Goal: Transaction & Acquisition: Purchase product/service

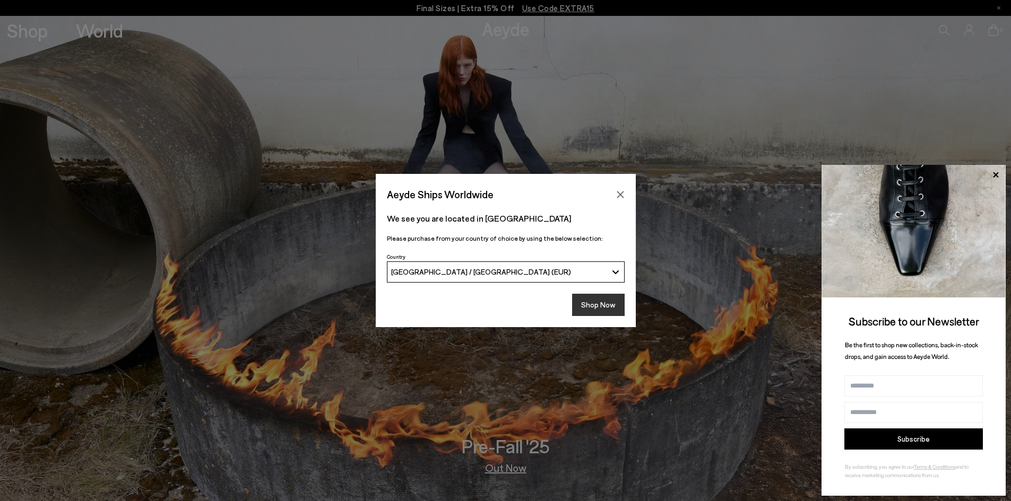
click at [616, 295] on button "Shop Now" at bounding box center [598, 305] width 53 height 22
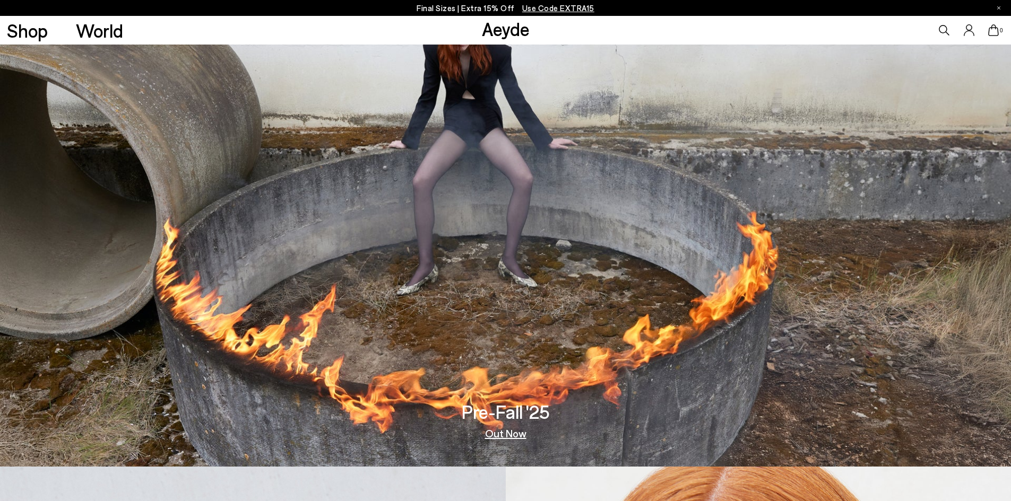
scroll to position [53, 0]
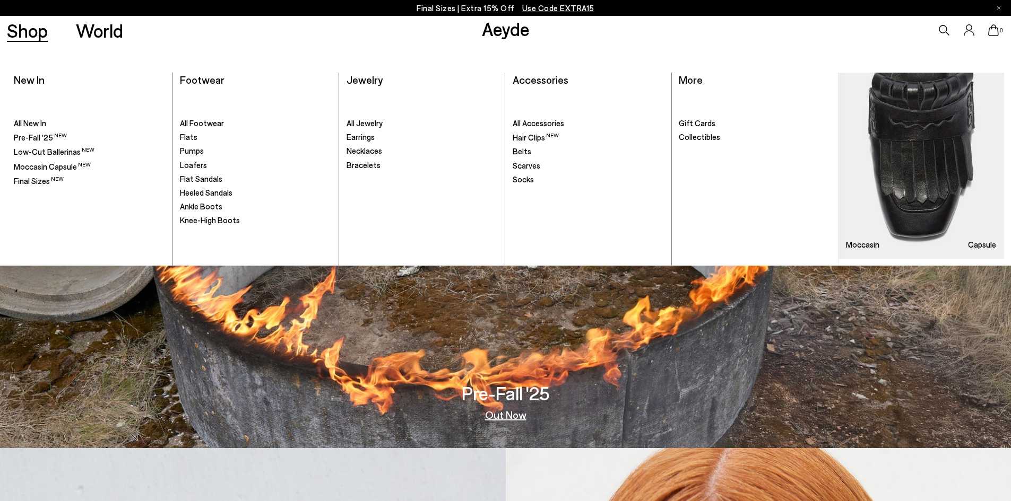
click at [21, 30] on link "Shop" at bounding box center [27, 30] width 41 height 19
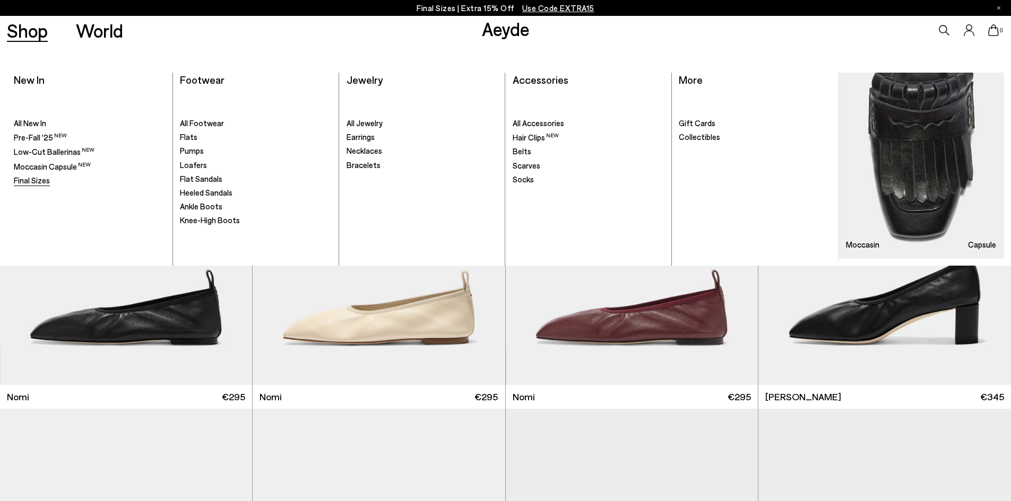
click at [50, 180] on link "Final Sizes" at bounding box center [90, 181] width 152 height 11
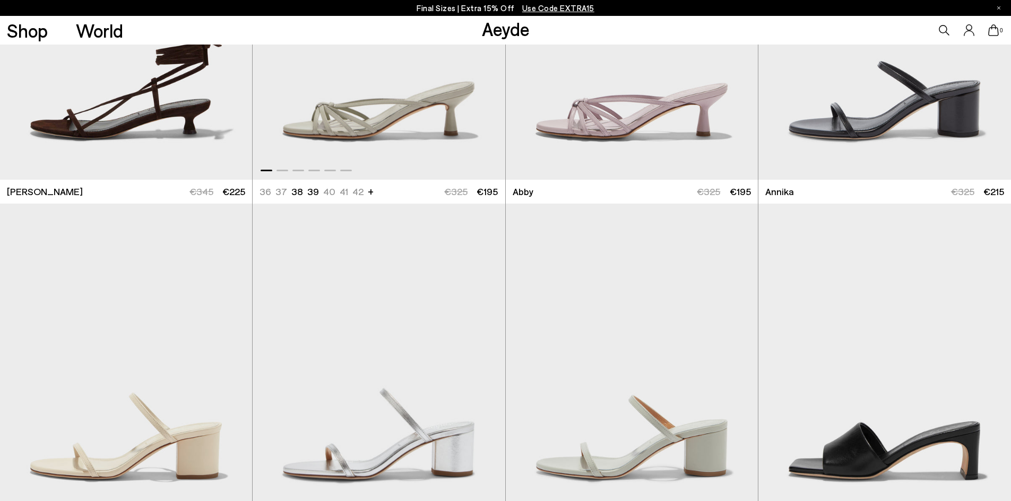
scroll to position [796, 0]
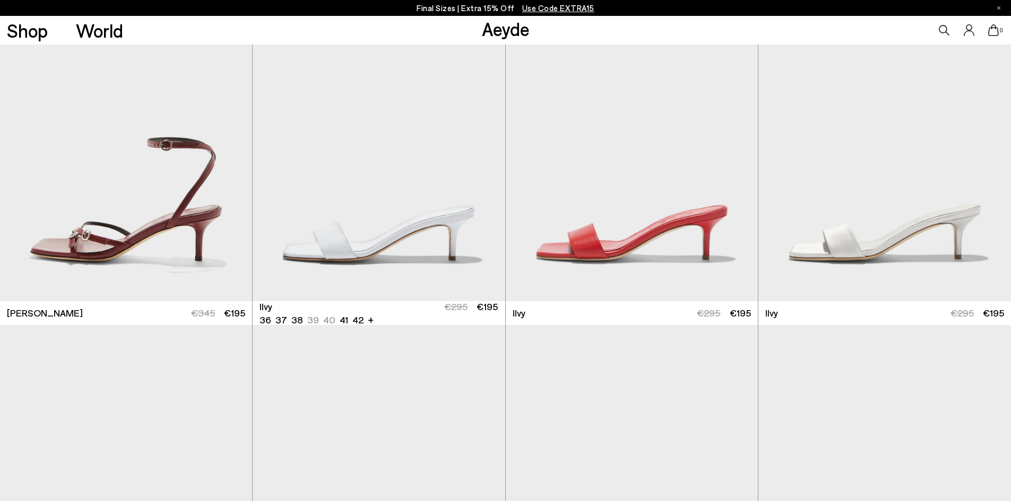
scroll to position [1963, 0]
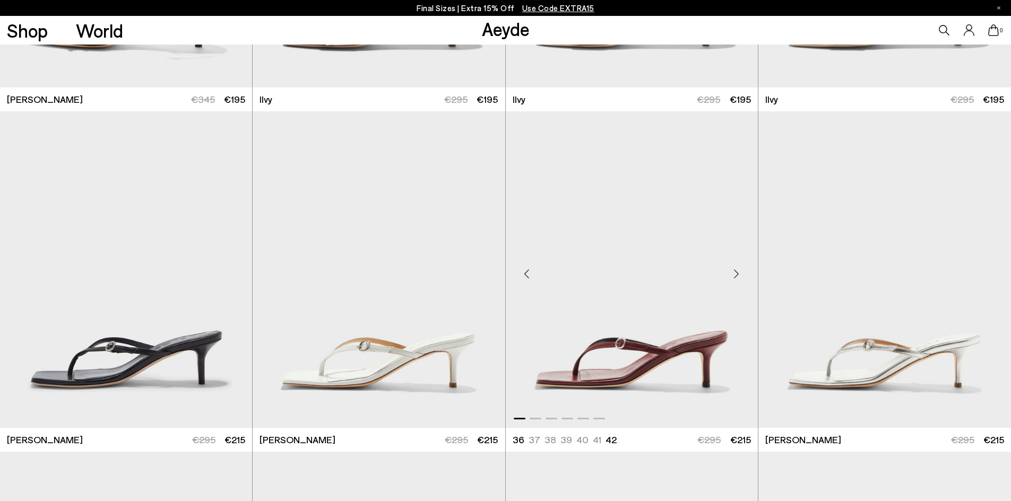
click at [734, 274] on div "Next slide" at bounding box center [737, 274] width 32 height 32
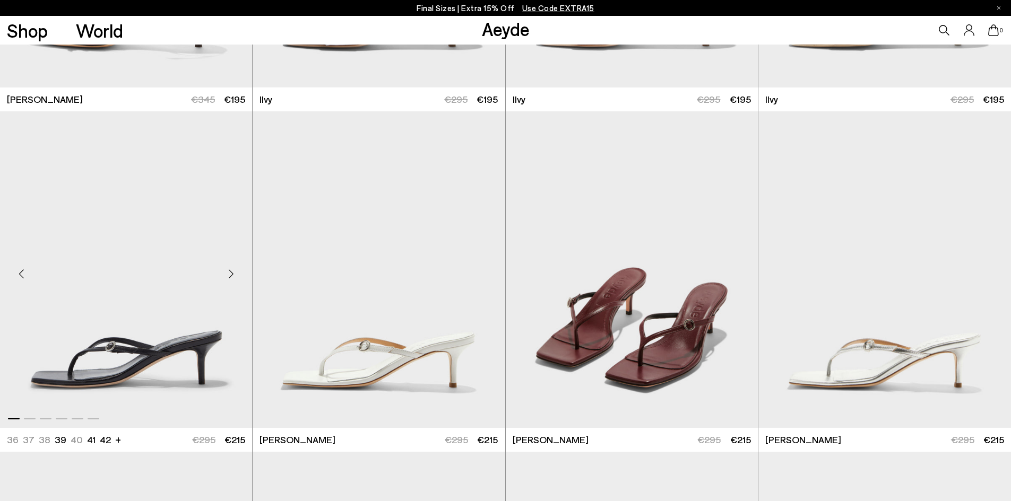
click at [232, 269] on div "Next slide" at bounding box center [231, 274] width 32 height 32
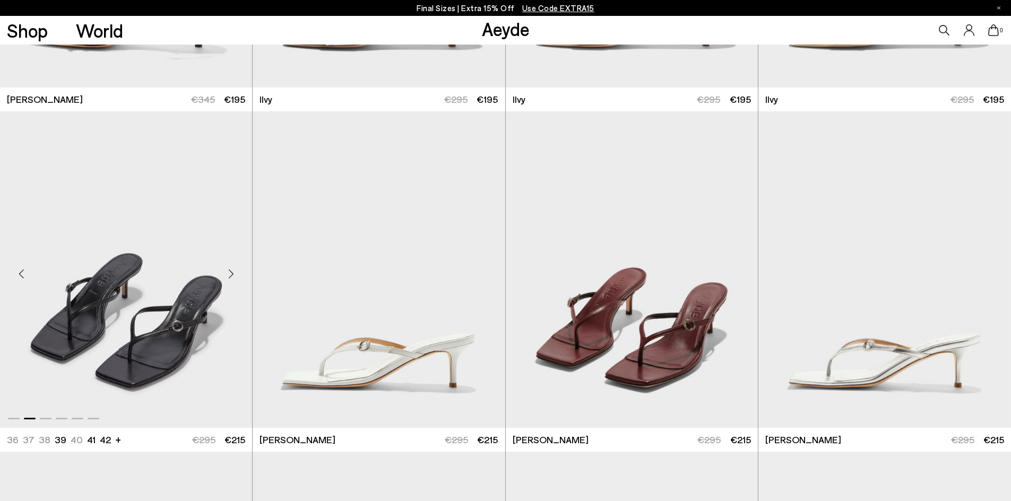
click at [232, 269] on div "Next slide" at bounding box center [231, 274] width 32 height 32
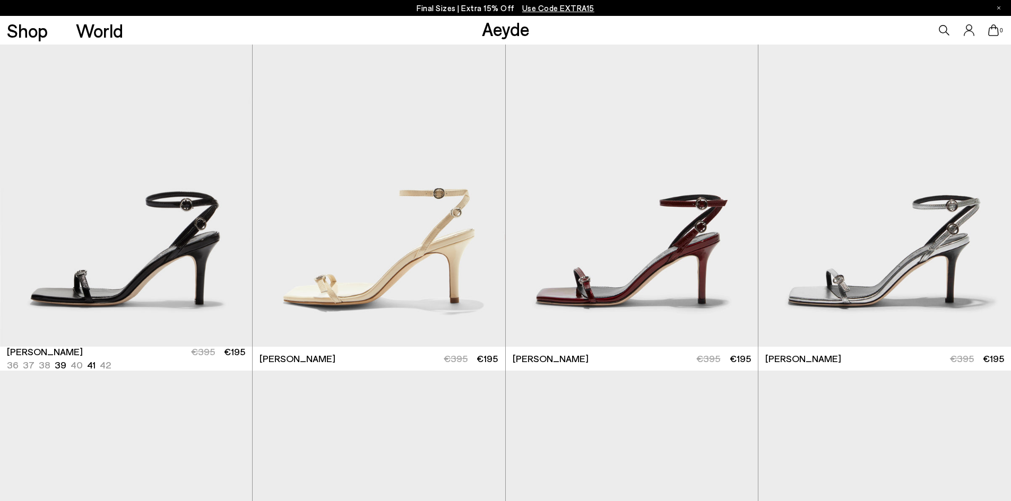
scroll to position [2388, 0]
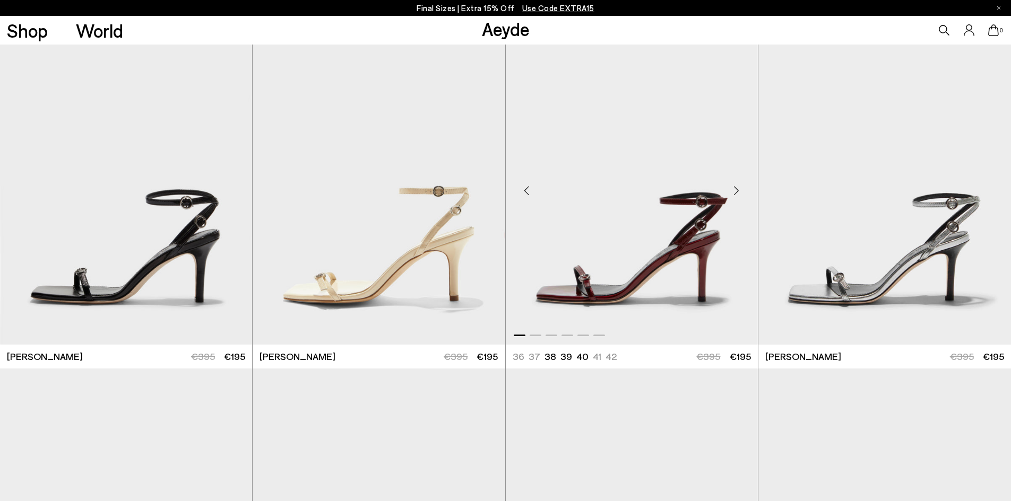
click at [736, 193] on div "Next slide" at bounding box center [737, 191] width 32 height 32
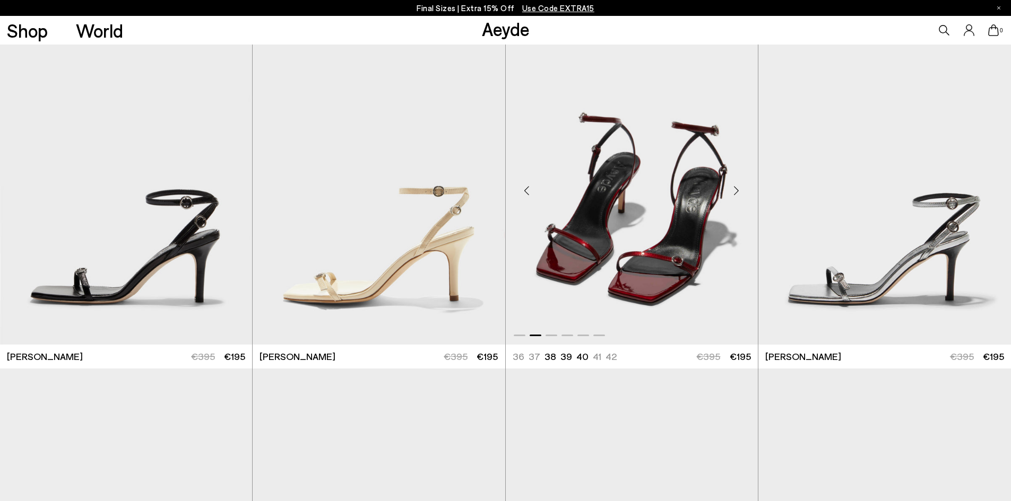
click at [736, 193] on div "Next slide" at bounding box center [737, 191] width 32 height 32
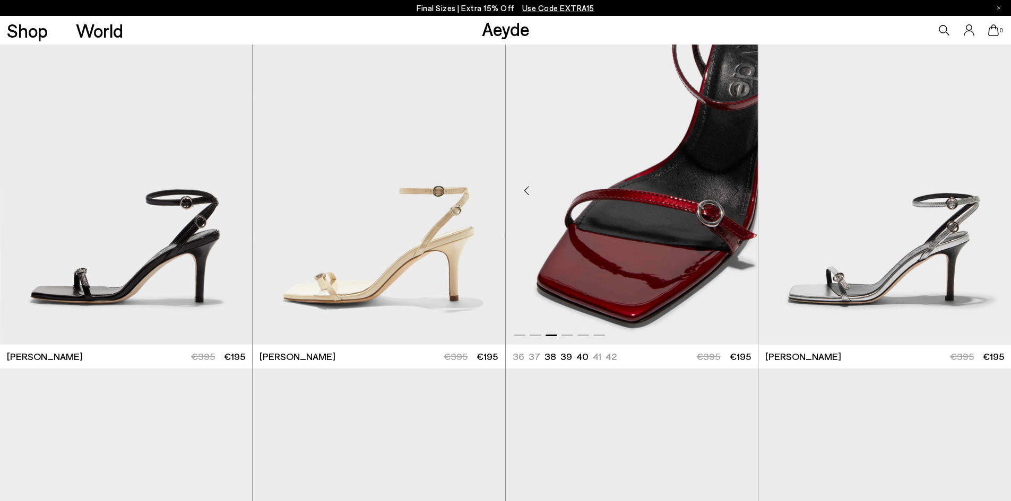
click at [736, 193] on div "Next slide" at bounding box center [737, 191] width 32 height 32
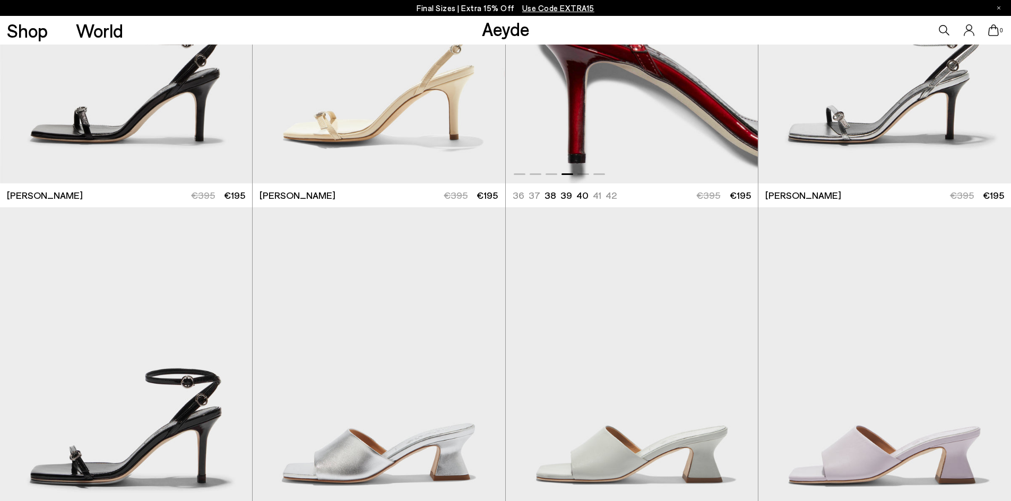
scroll to position [2653, 0]
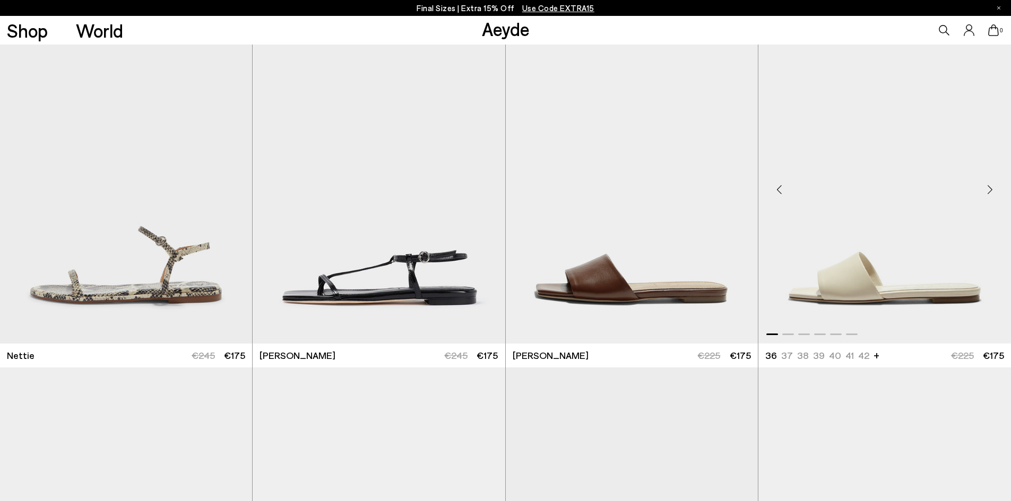
scroll to position [6156, 0]
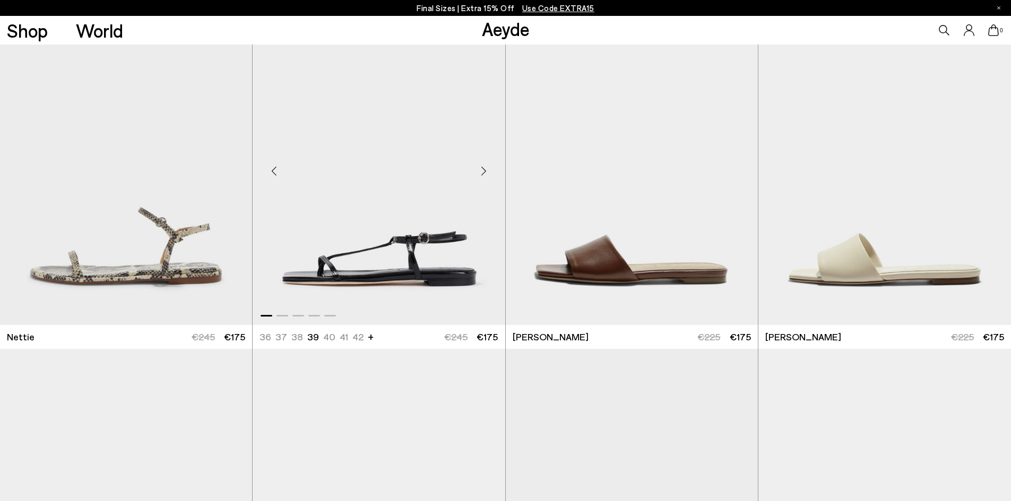
click at [483, 165] on div "Next slide" at bounding box center [484, 171] width 32 height 32
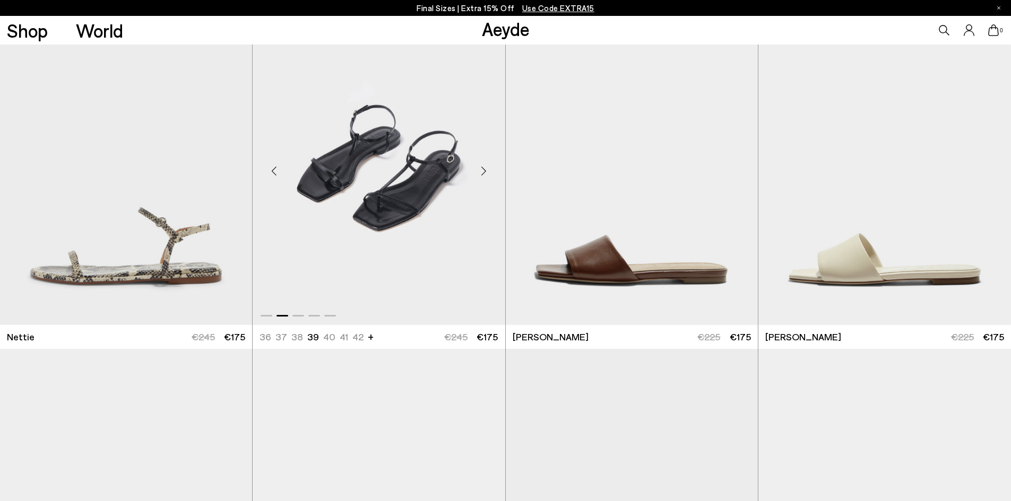
click at [483, 165] on div "Next slide" at bounding box center [484, 171] width 32 height 32
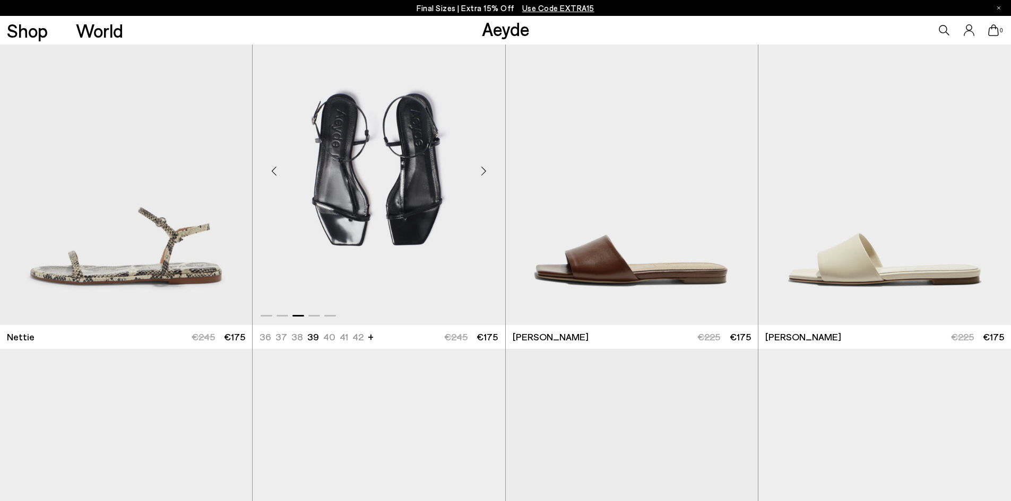
click at [483, 165] on div "Next slide" at bounding box center [484, 171] width 32 height 32
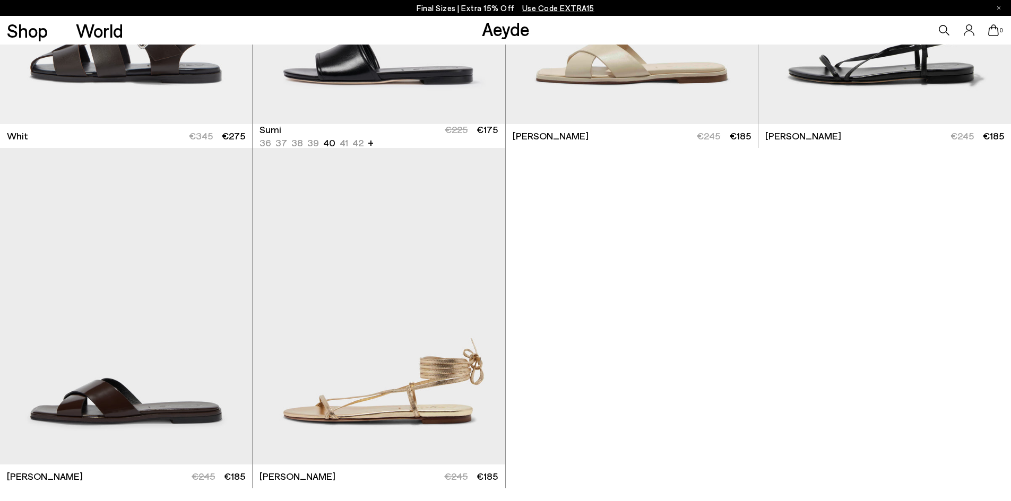
scroll to position [8437, 0]
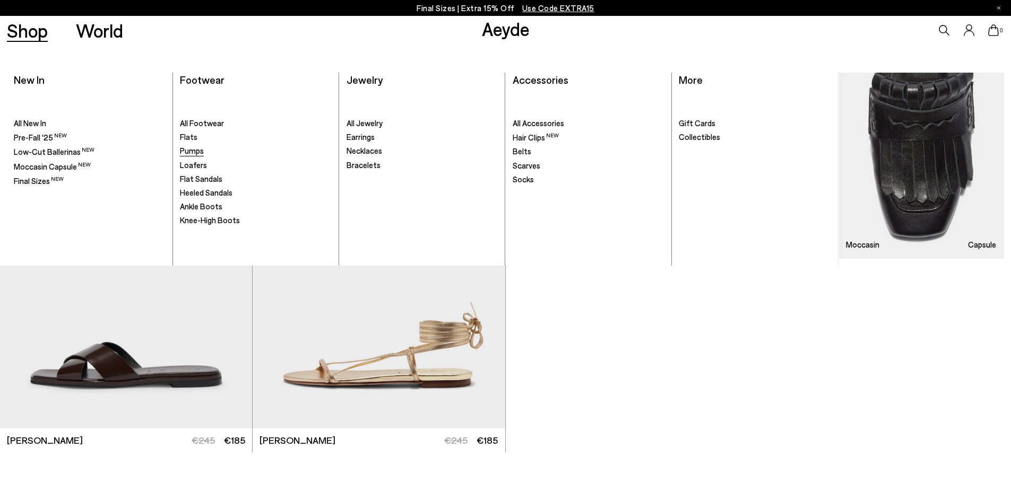
click at [193, 151] on span "Pumps" at bounding box center [192, 151] width 24 height 10
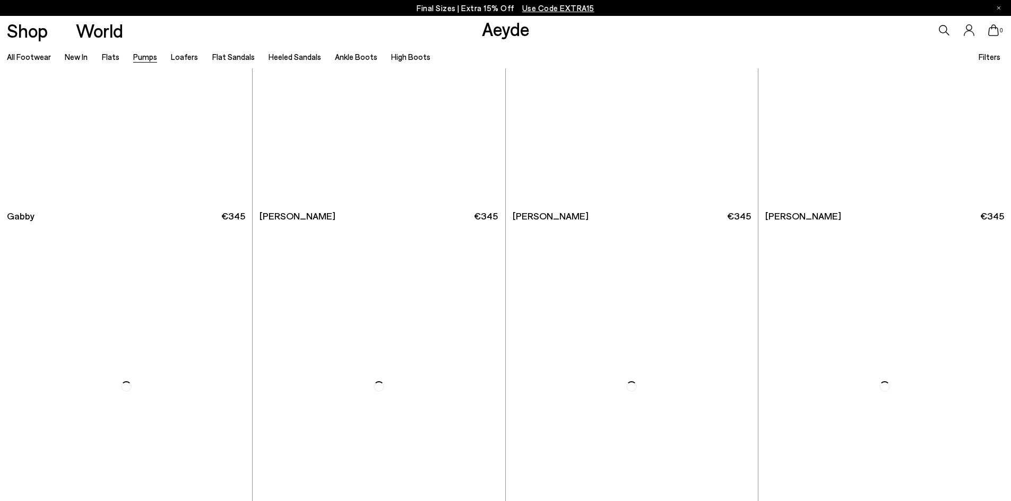
scroll to position [2229, 0]
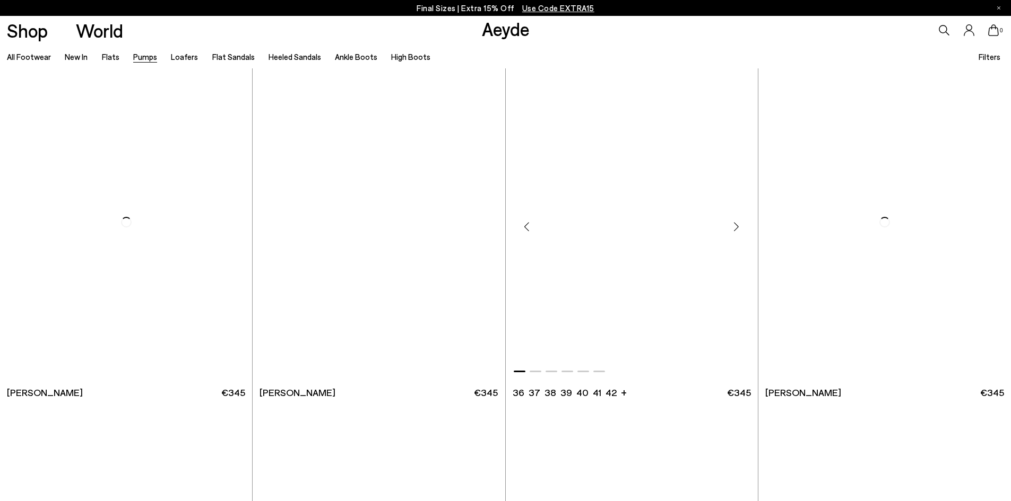
scroll to position [4776, 0]
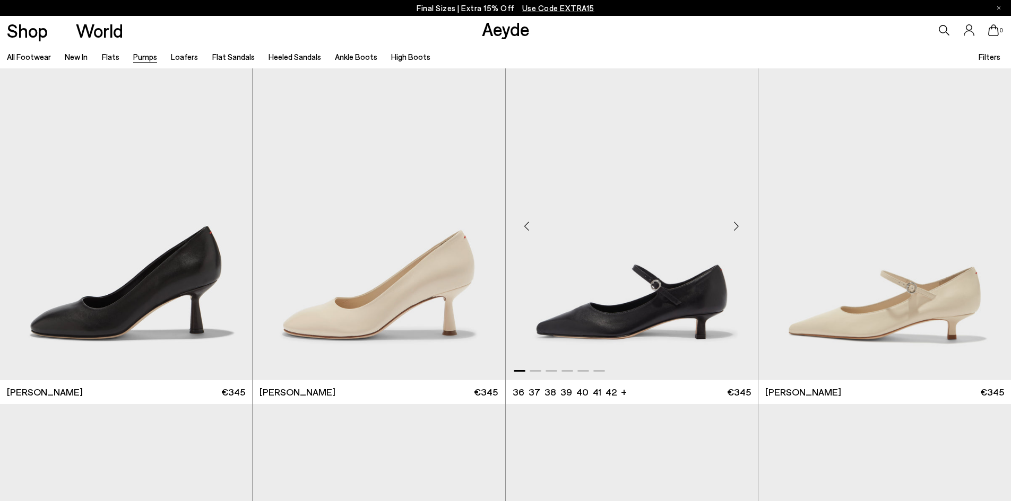
click at [733, 223] on div "Next slide" at bounding box center [737, 226] width 32 height 32
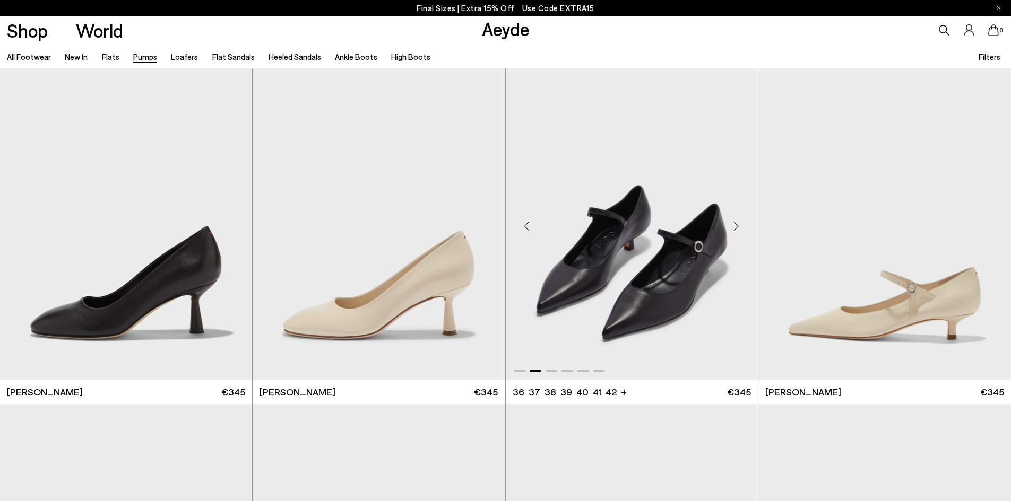
click at [695, 233] on img "2 / 6" at bounding box center [632, 221] width 252 height 317
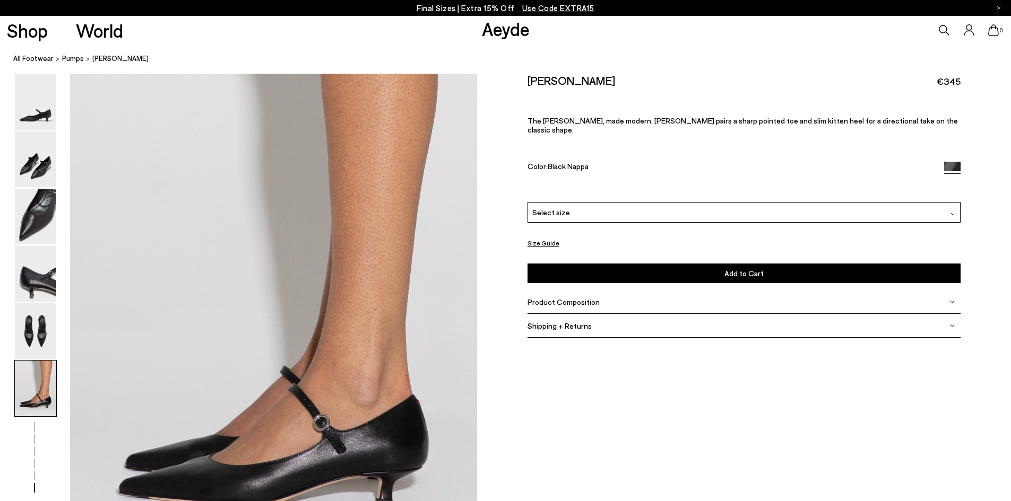
scroll to position [2812, 0]
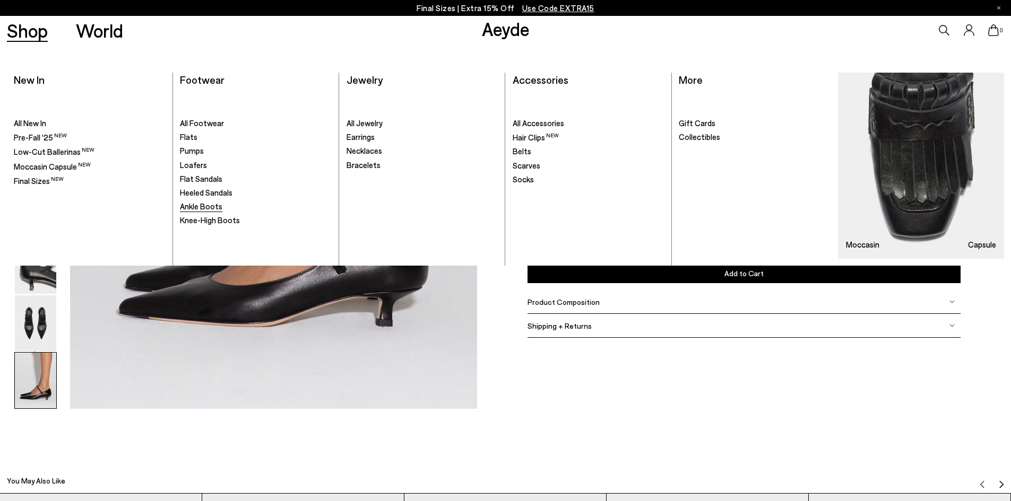
click at [210, 207] on span "Ankle Boots" at bounding box center [201, 207] width 42 height 10
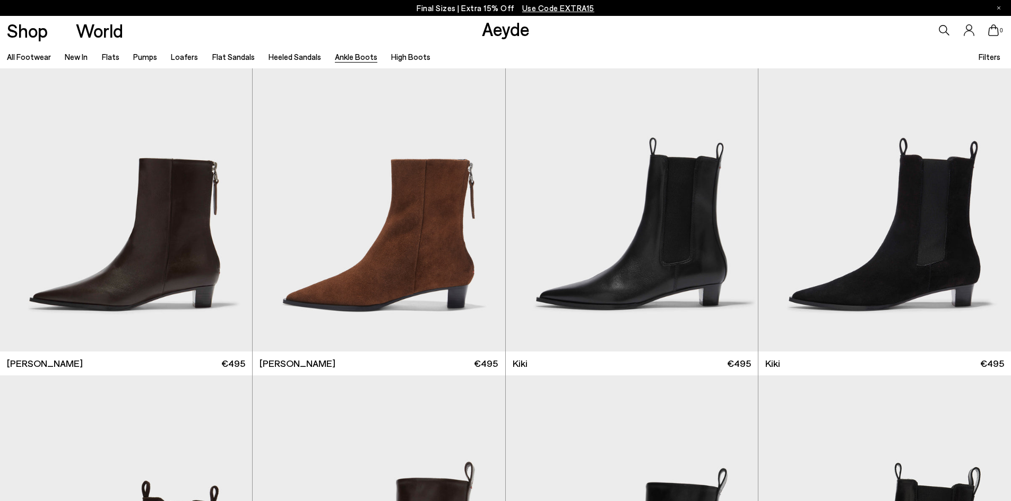
scroll to position [1771, 0]
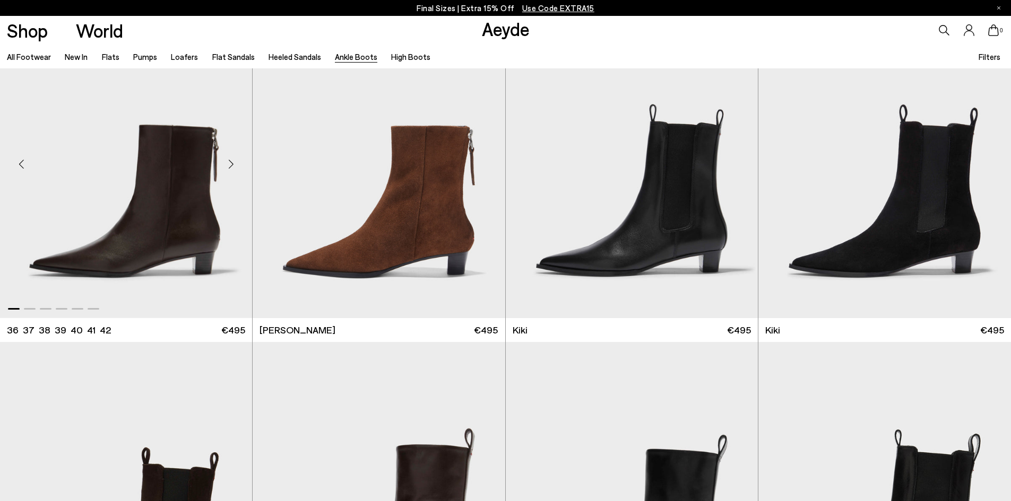
click at [233, 162] on div "Next slide" at bounding box center [231, 165] width 32 height 32
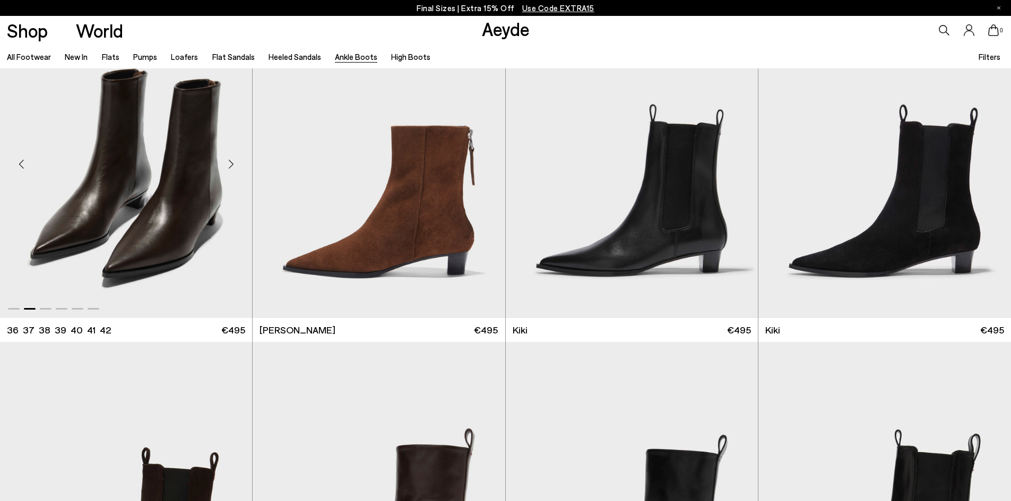
click at [233, 162] on div "Next slide" at bounding box center [231, 165] width 32 height 32
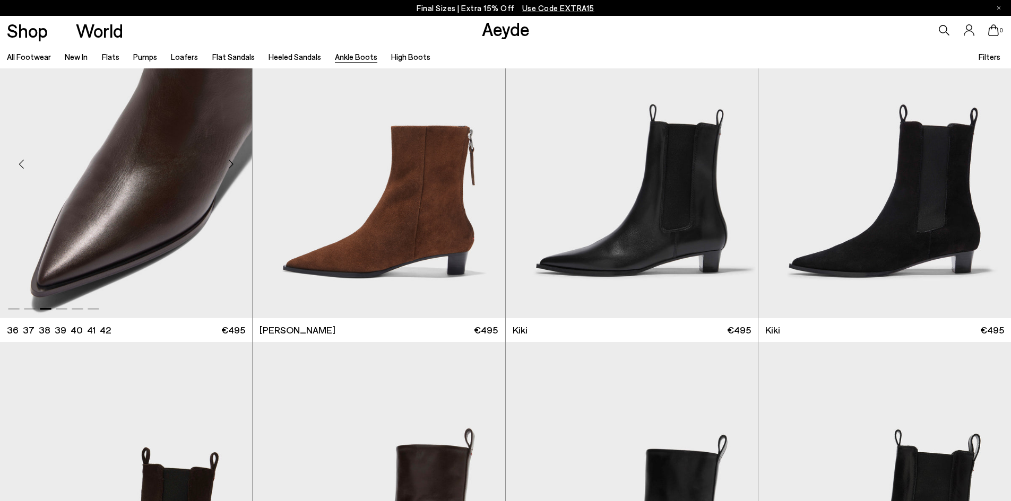
click at [233, 162] on div "Next slide" at bounding box center [231, 165] width 32 height 32
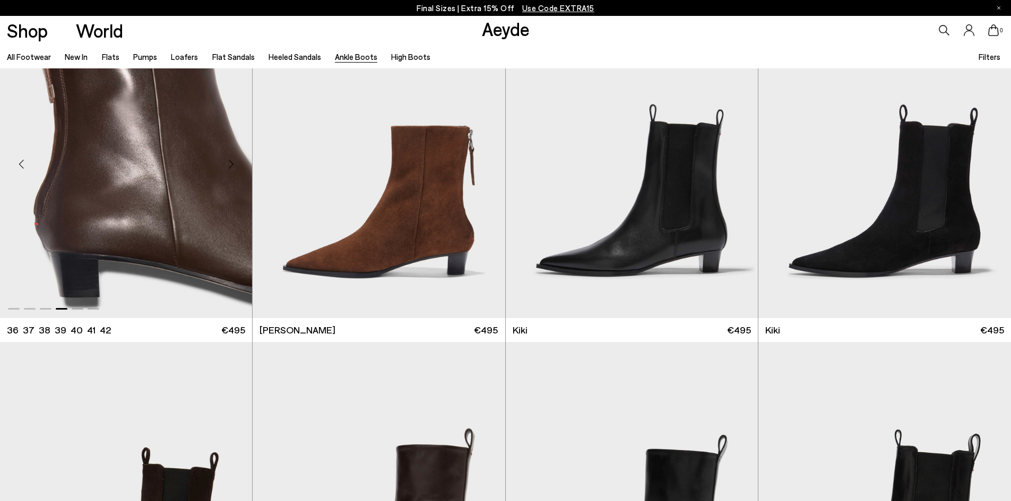
click at [233, 162] on div "Next slide" at bounding box center [231, 165] width 32 height 32
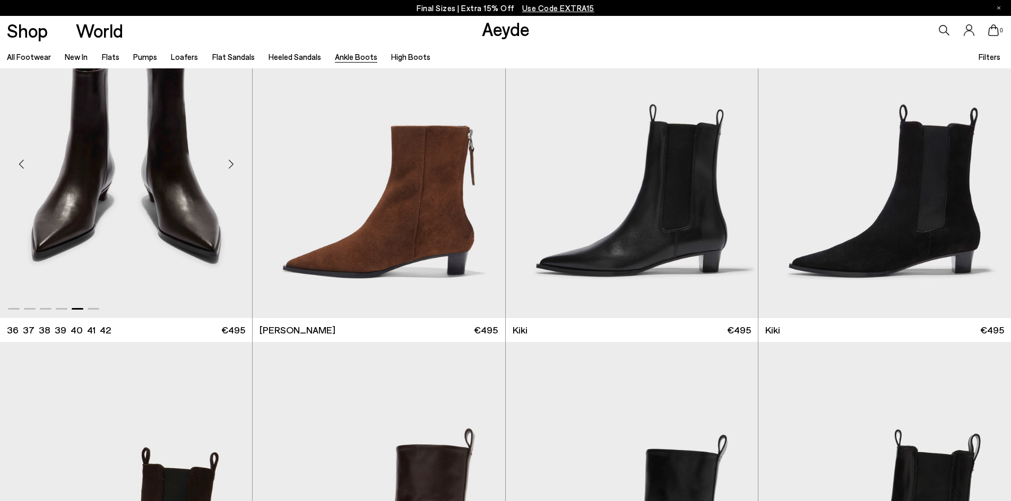
click at [233, 162] on div "Next slide" at bounding box center [231, 165] width 32 height 32
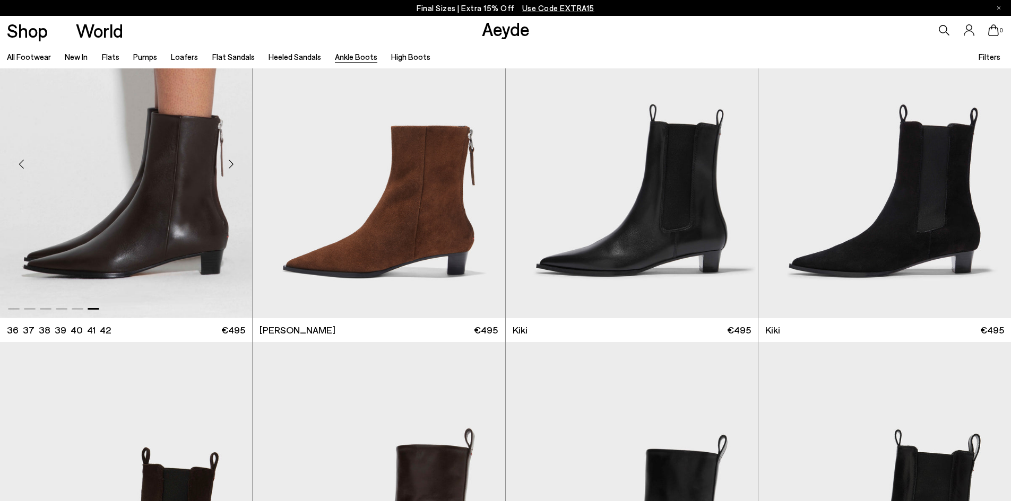
click at [233, 162] on div "Next slide" at bounding box center [231, 165] width 32 height 32
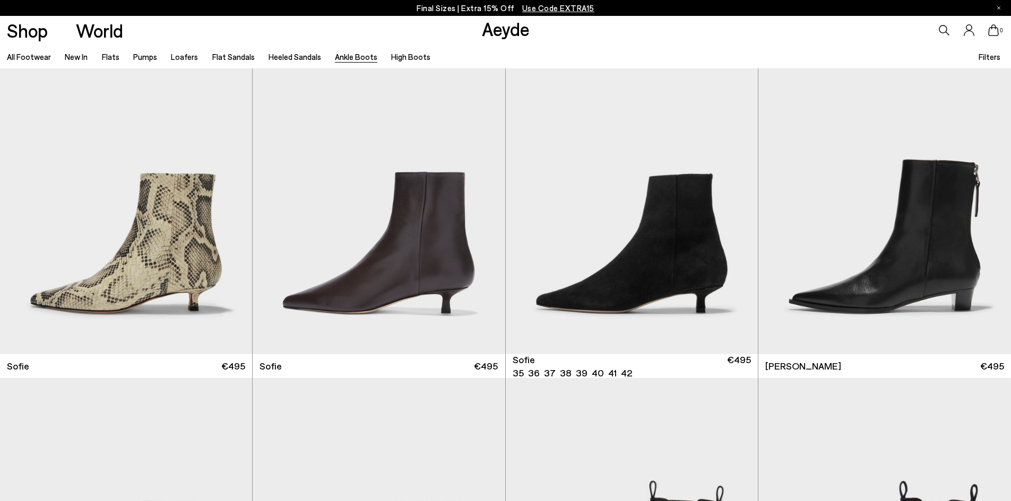
scroll to position [1346, 0]
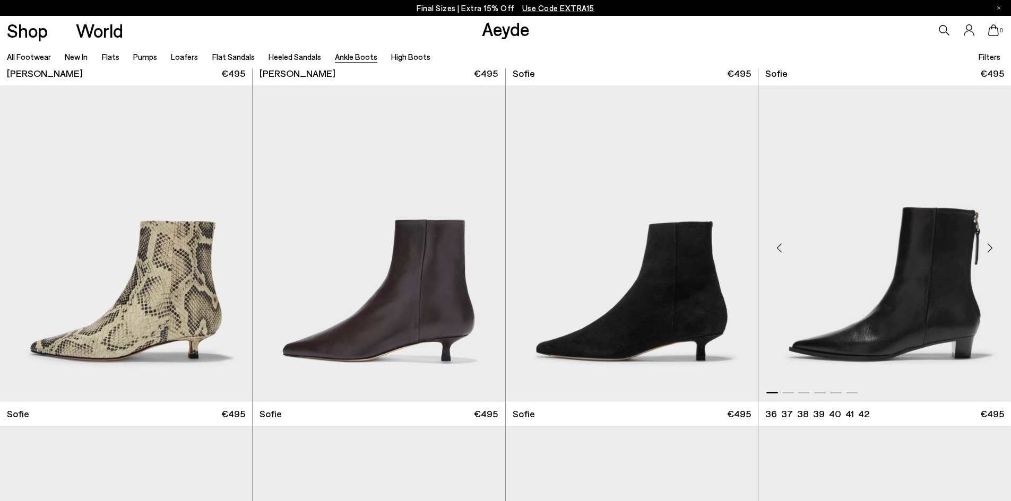
click at [990, 250] on div "Next slide" at bounding box center [990, 248] width 32 height 32
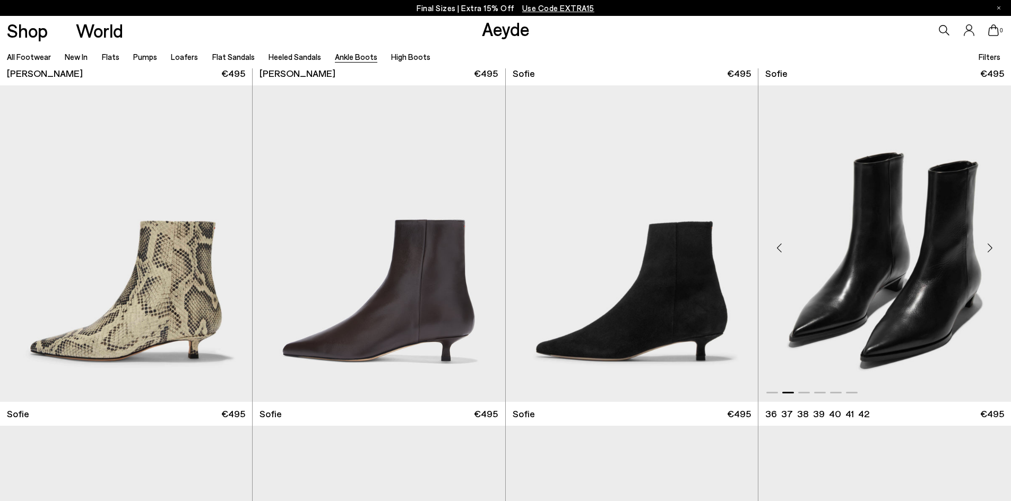
click at [990, 250] on div "Next slide" at bounding box center [990, 248] width 32 height 32
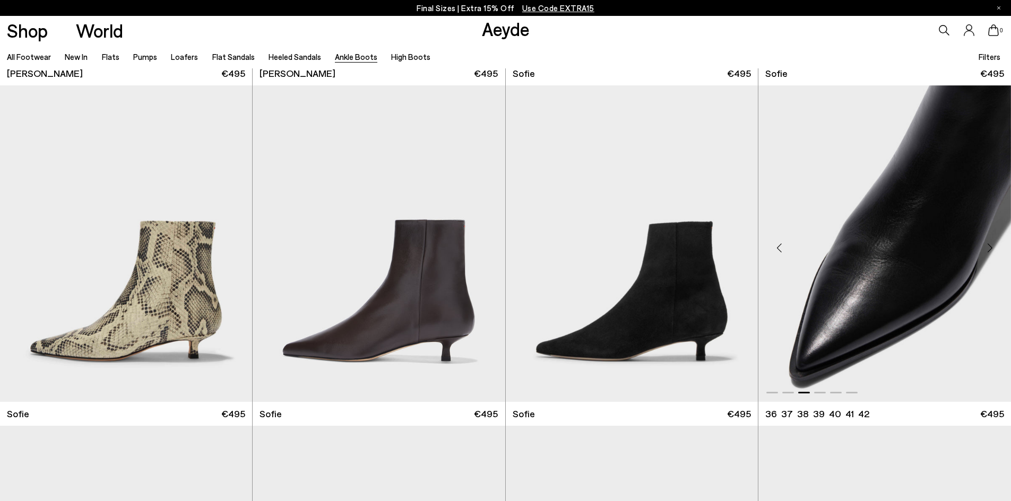
click at [990, 250] on div "Next slide" at bounding box center [990, 248] width 32 height 32
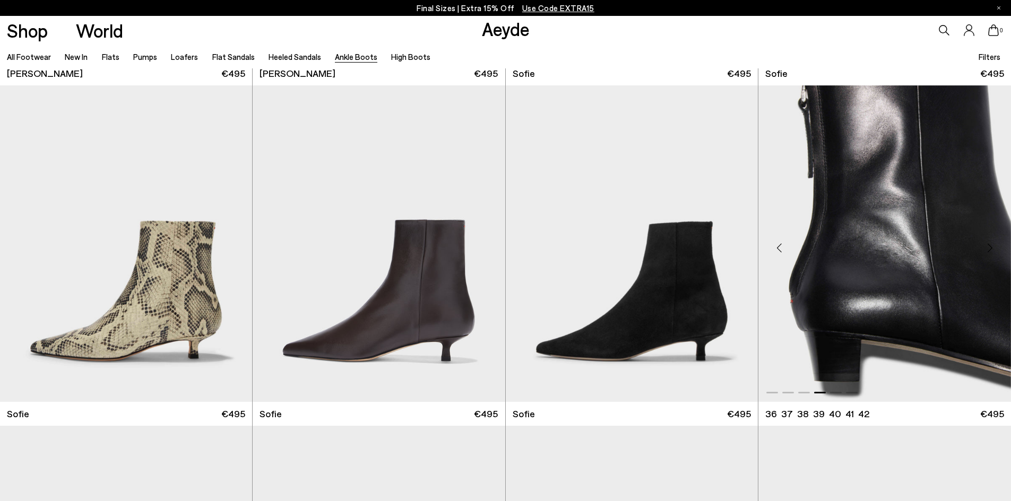
click at [990, 250] on div "Next slide" at bounding box center [990, 248] width 32 height 32
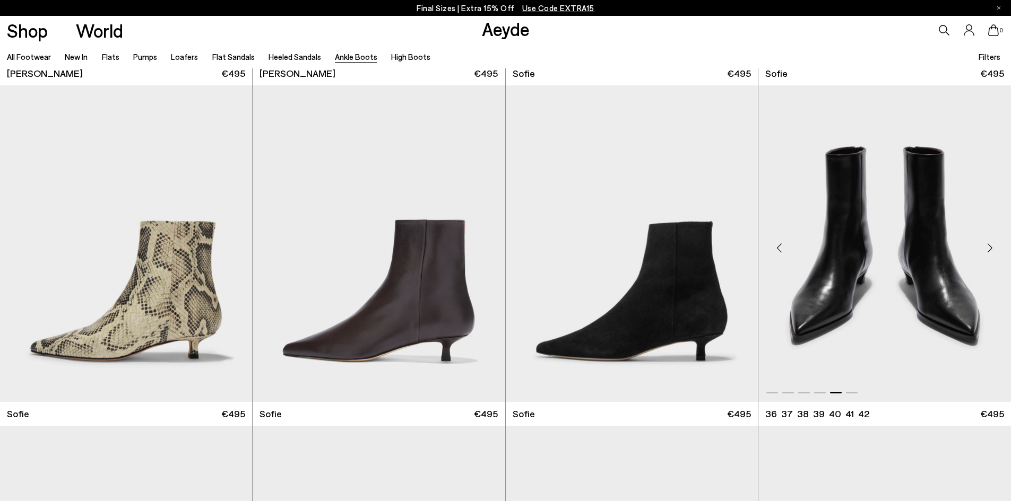
click at [990, 250] on div "Next slide" at bounding box center [990, 248] width 32 height 32
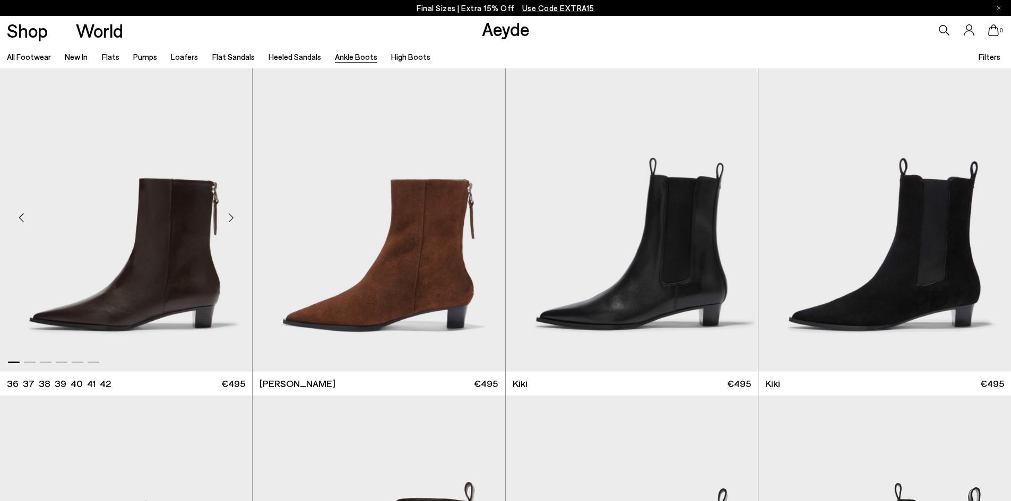
scroll to position [1718, 0]
click at [193, 246] on img "1 / 6" at bounding box center [126, 213] width 252 height 317
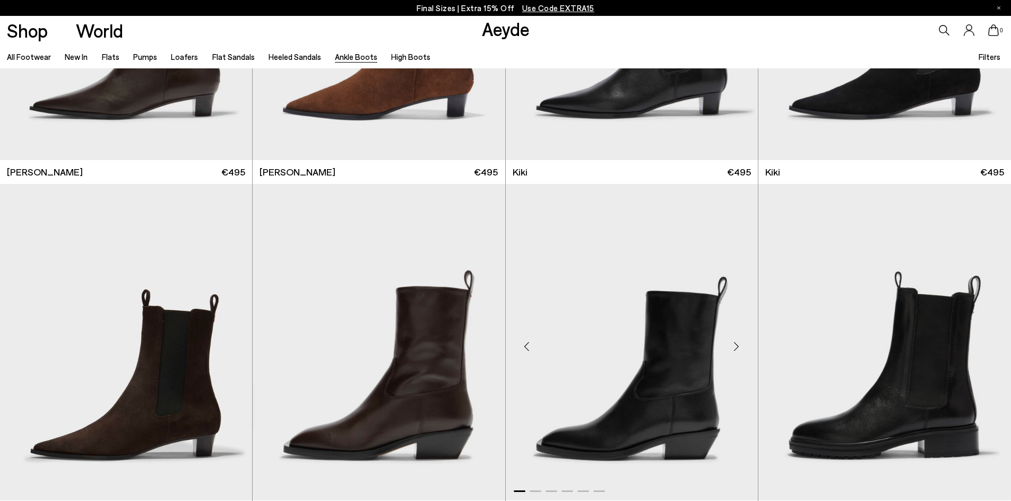
scroll to position [1930, 0]
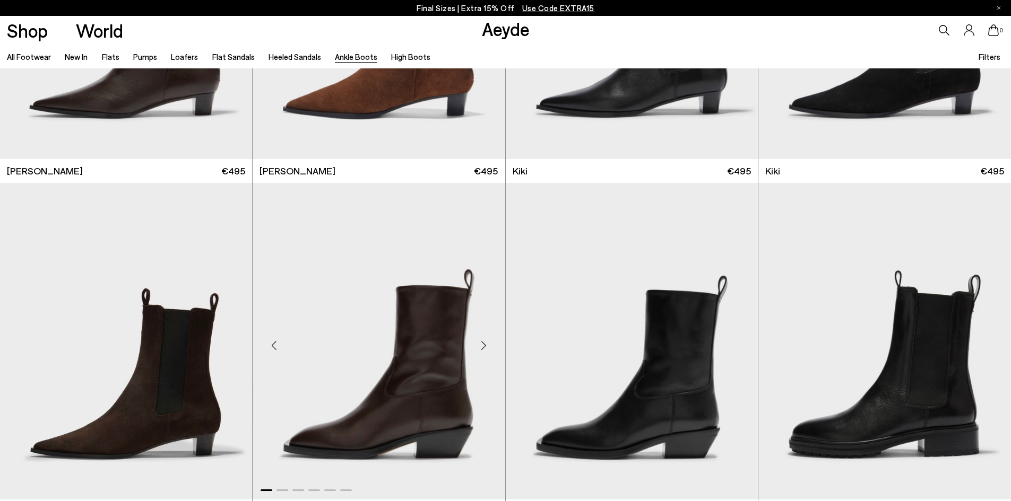
click at [482, 344] on div "Next slide" at bounding box center [484, 346] width 32 height 32
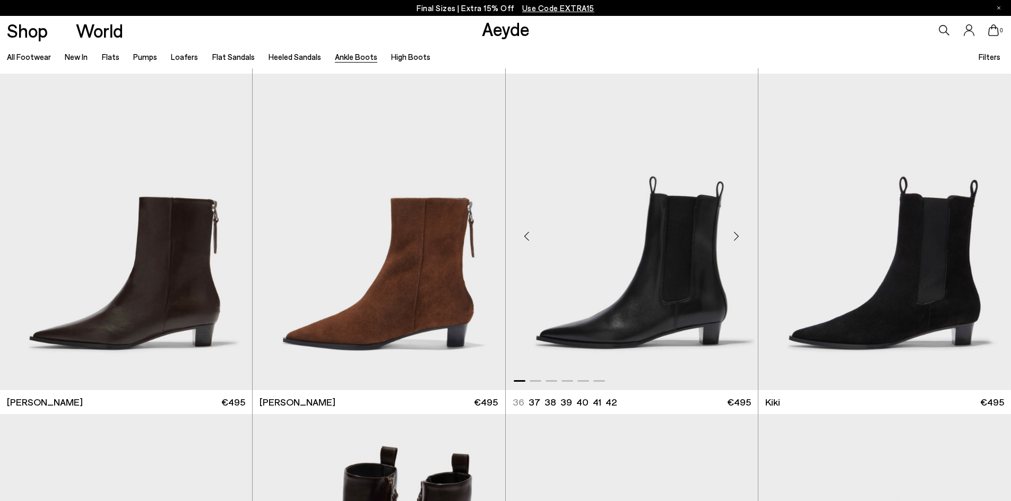
scroll to position [1665, 0]
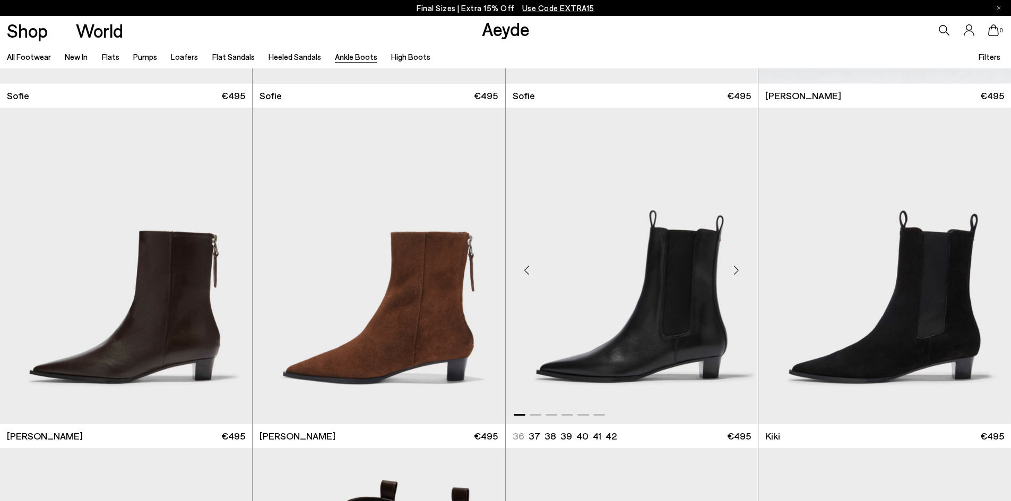
click at [715, 299] on img "1 / 6" at bounding box center [632, 266] width 252 height 317
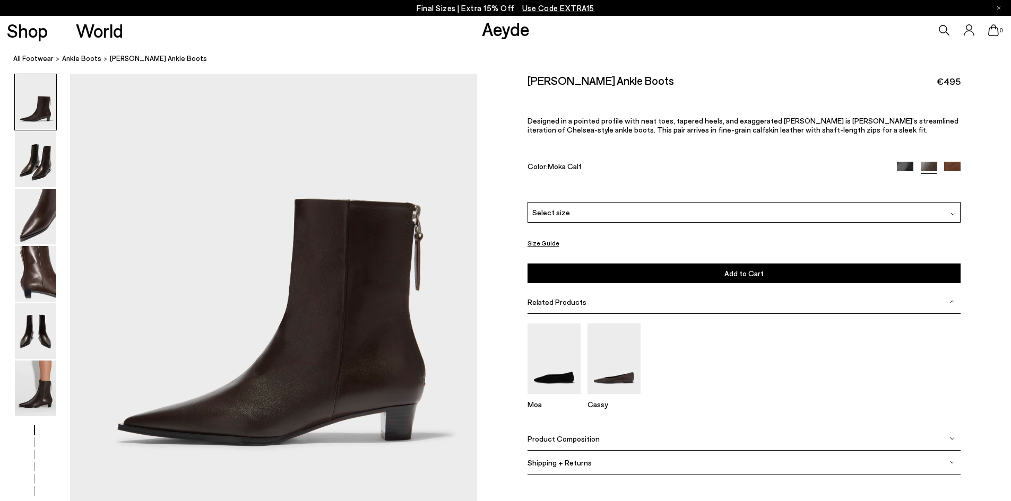
scroll to position [106, 0]
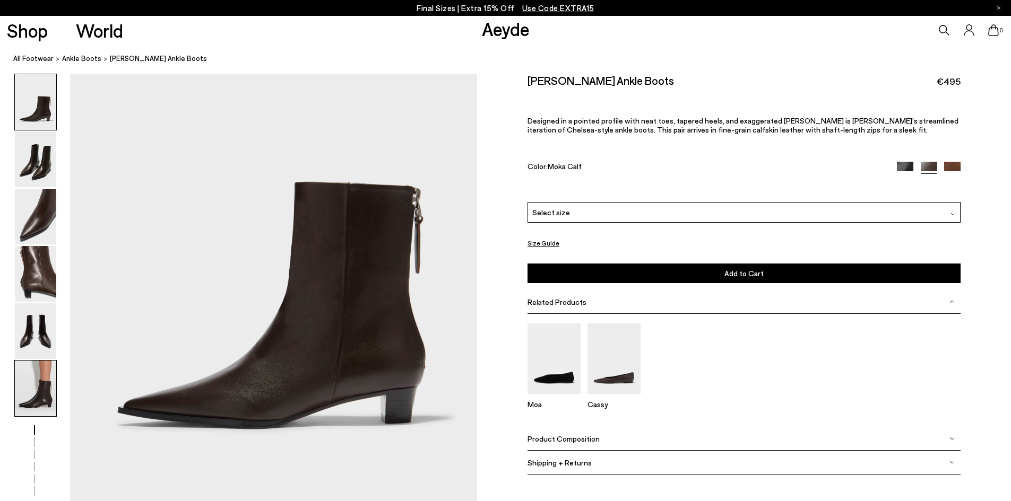
click at [40, 410] on img at bounding box center [35, 389] width 41 height 56
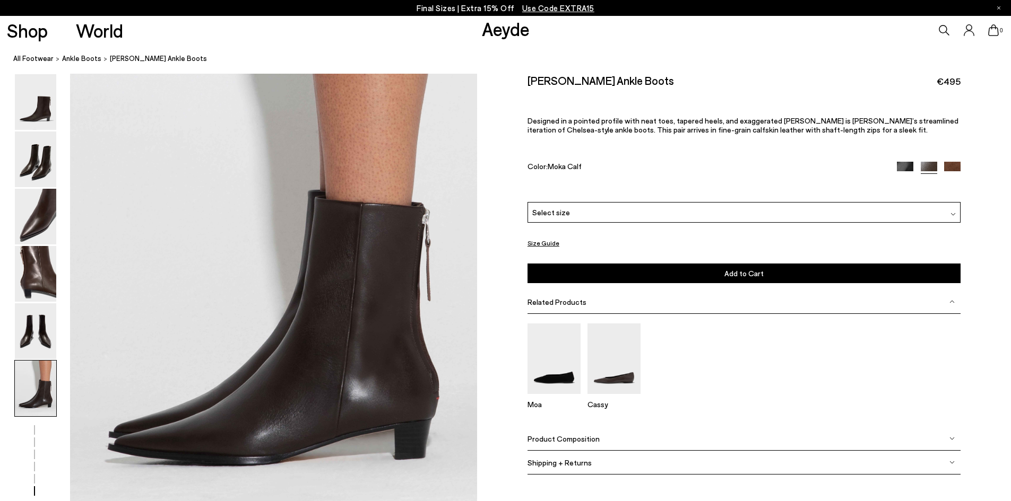
scroll to position [2794, 0]
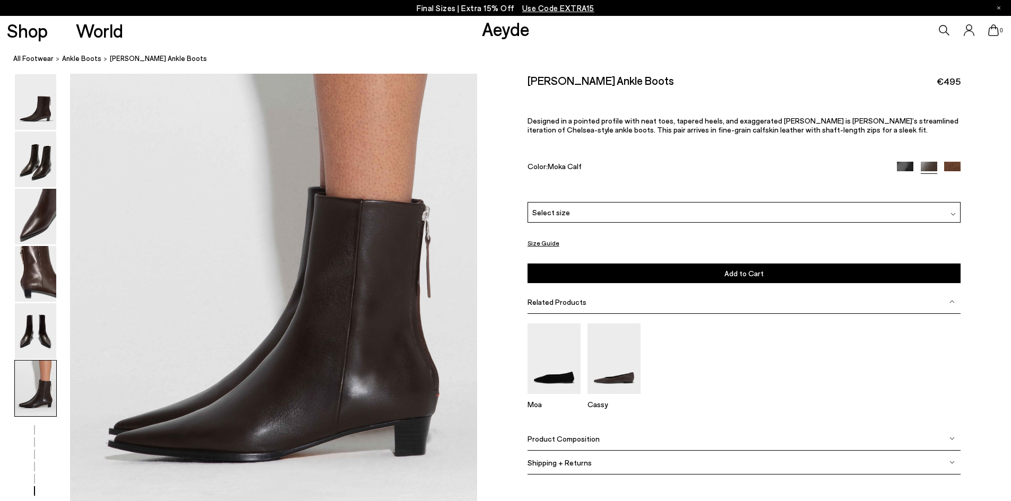
click at [952, 169] on img at bounding box center [952, 170] width 16 height 16
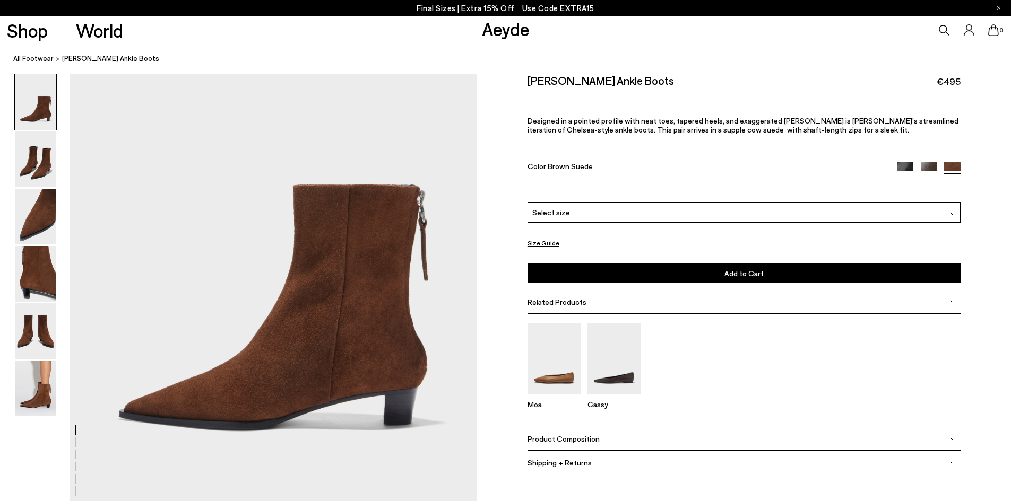
scroll to position [106, 0]
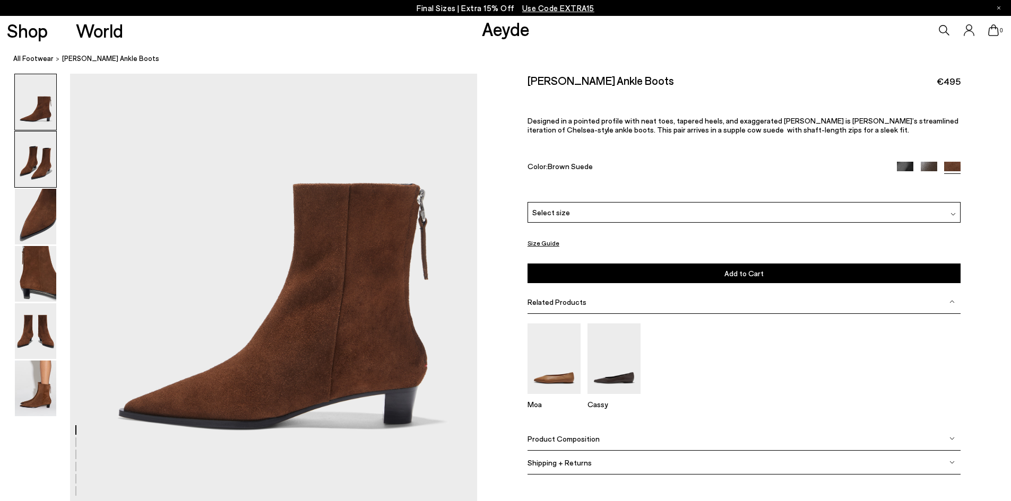
click at [45, 159] on img at bounding box center [35, 160] width 41 height 56
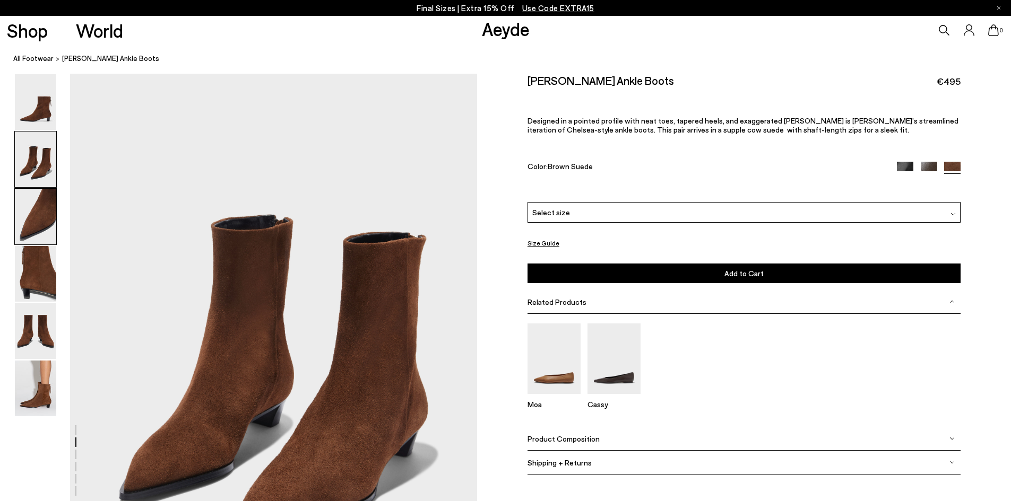
click at [40, 220] on img at bounding box center [35, 217] width 41 height 56
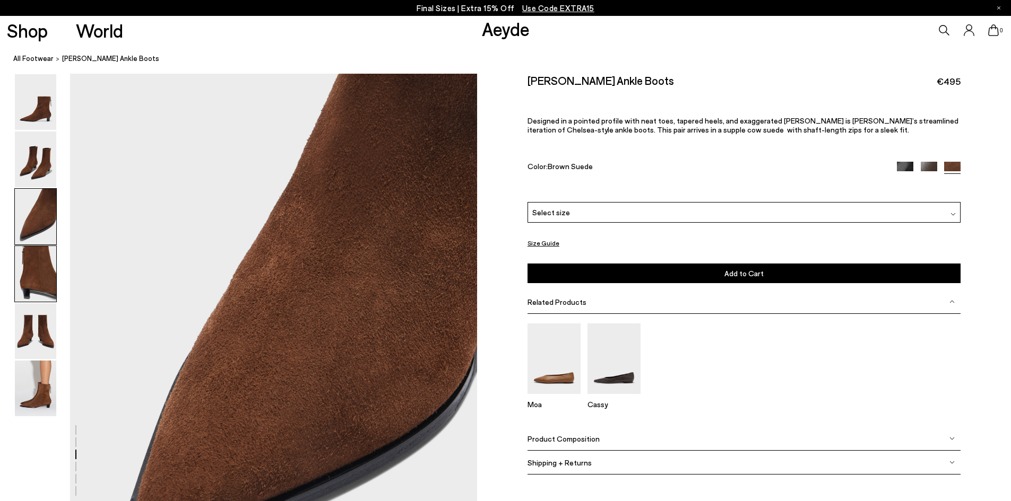
click at [33, 268] on img at bounding box center [35, 274] width 41 height 56
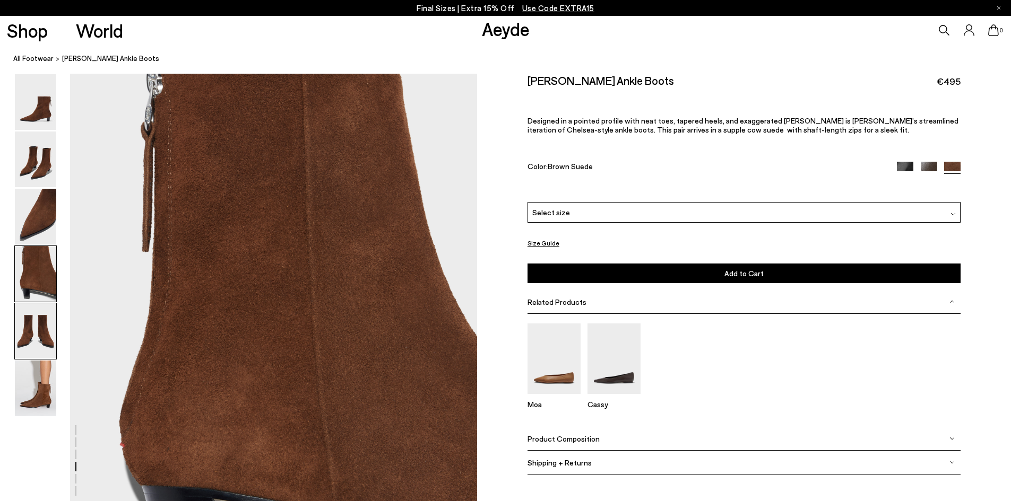
click at [32, 327] on img at bounding box center [35, 332] width 41 height 56
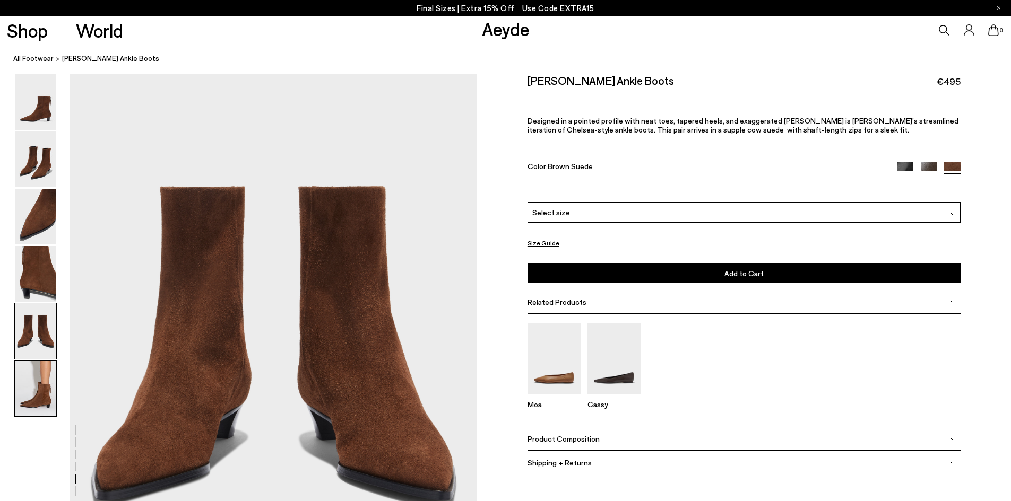
click at [32, 382] on img at bounding box center [35, 389] width 41 height 56
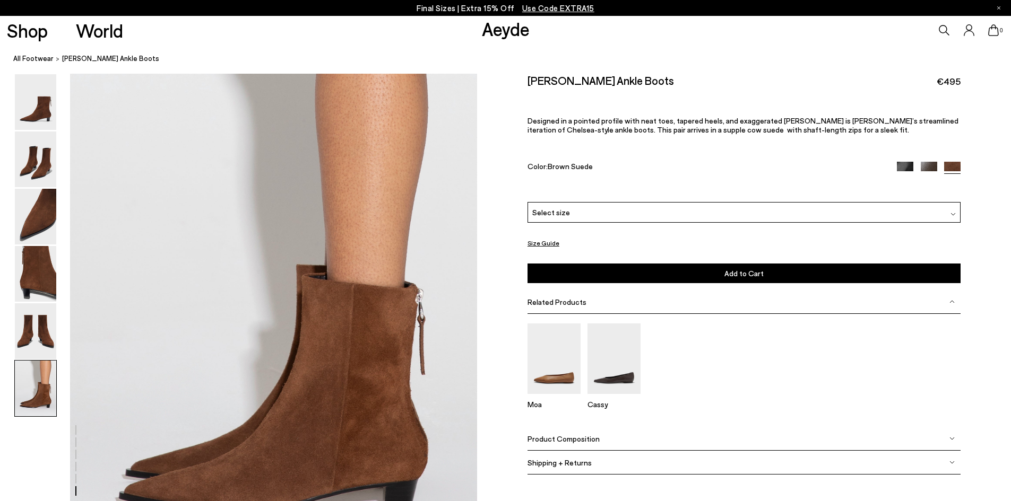
scroll to position [2794, 0]
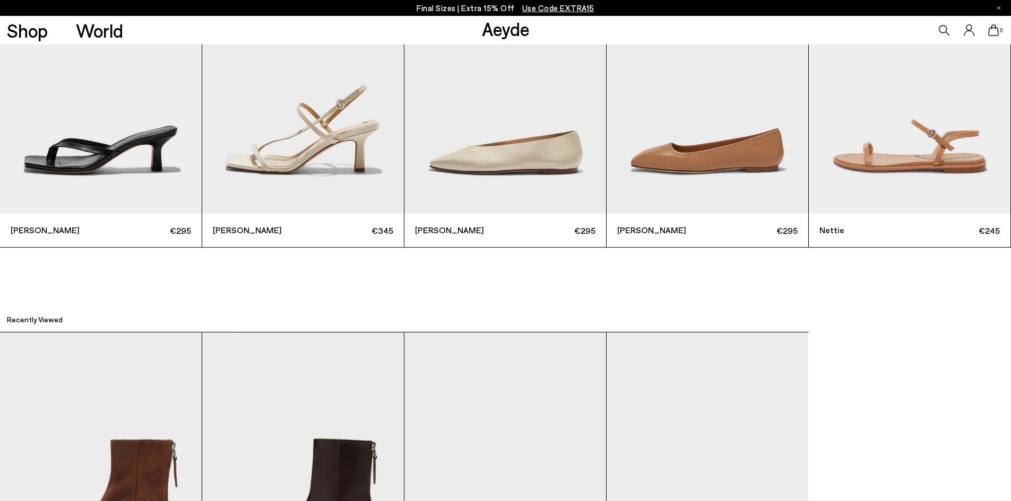
scroll to position [3715, 0]
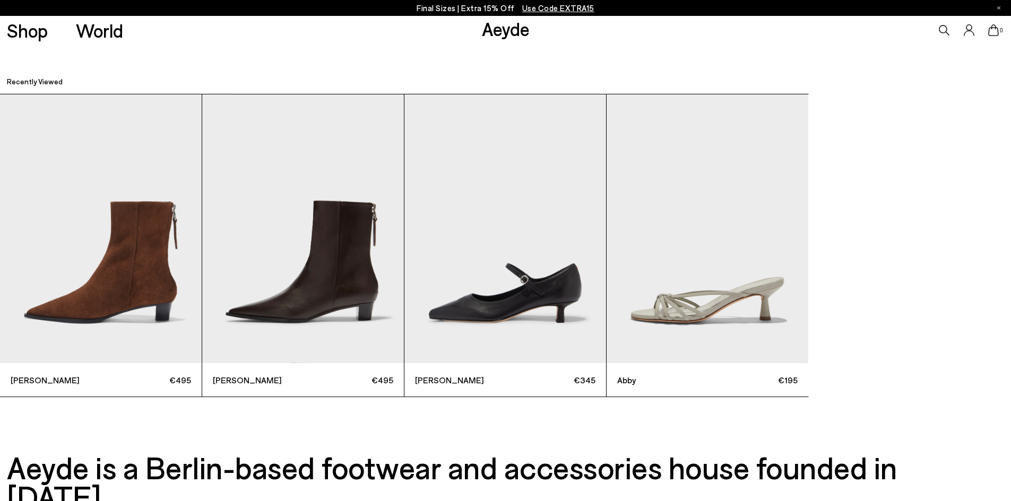
click at [368, 274] on img "2 / 4" at bounding box center [303, 228] width 202 height 269
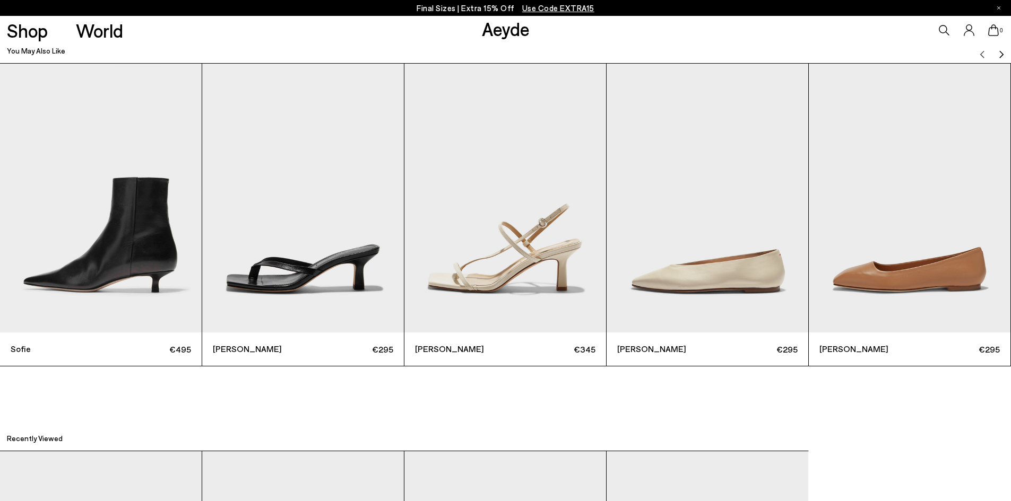
scroll to position [3396, 0]
